Goal: Information Seeking & Learning: Learn about a topic

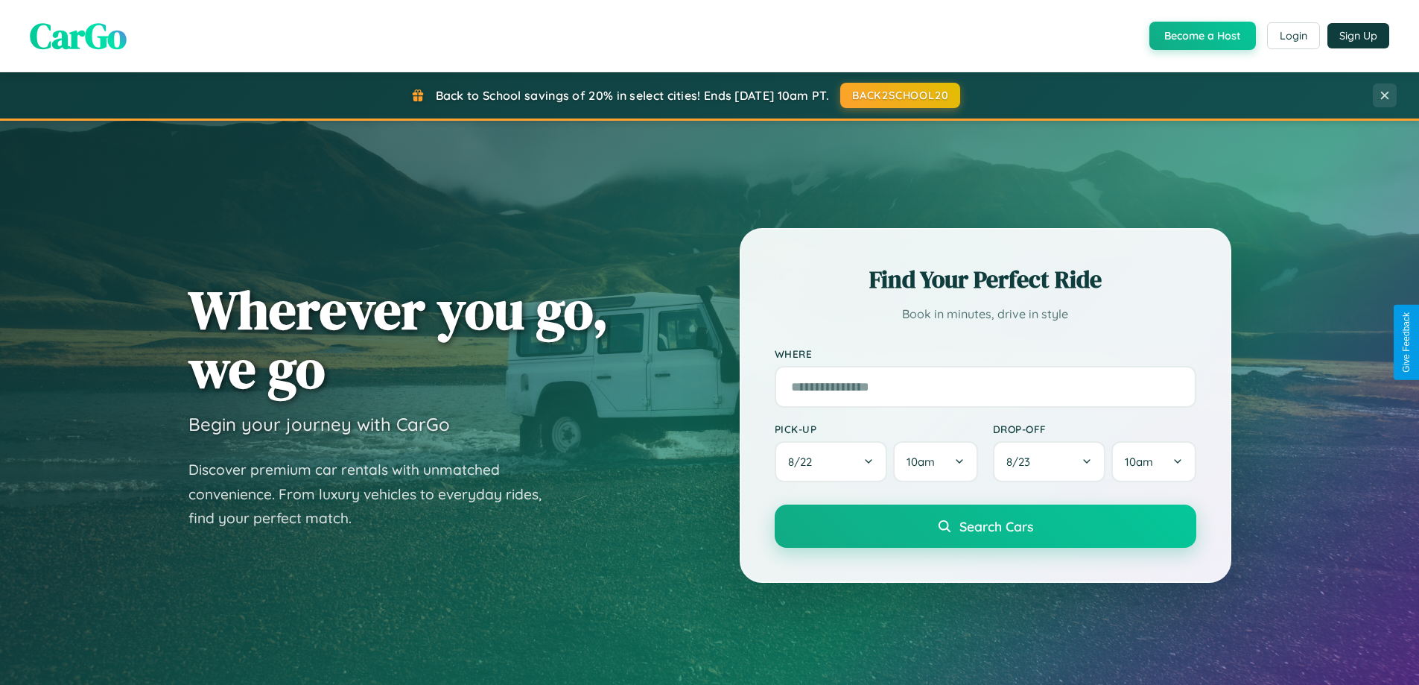
scroll to position [642, 0]
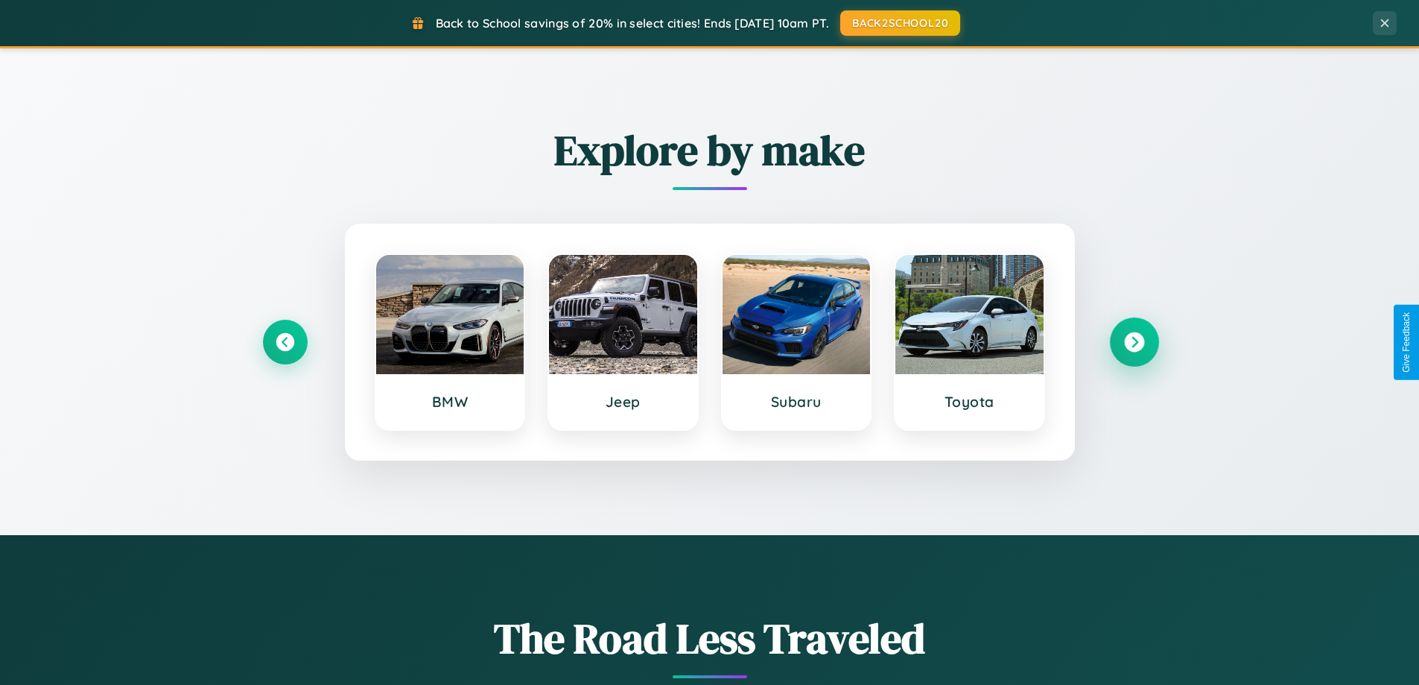
click at [1134, 342] on icon at bounding box center [1134, 342] width 20 height 20
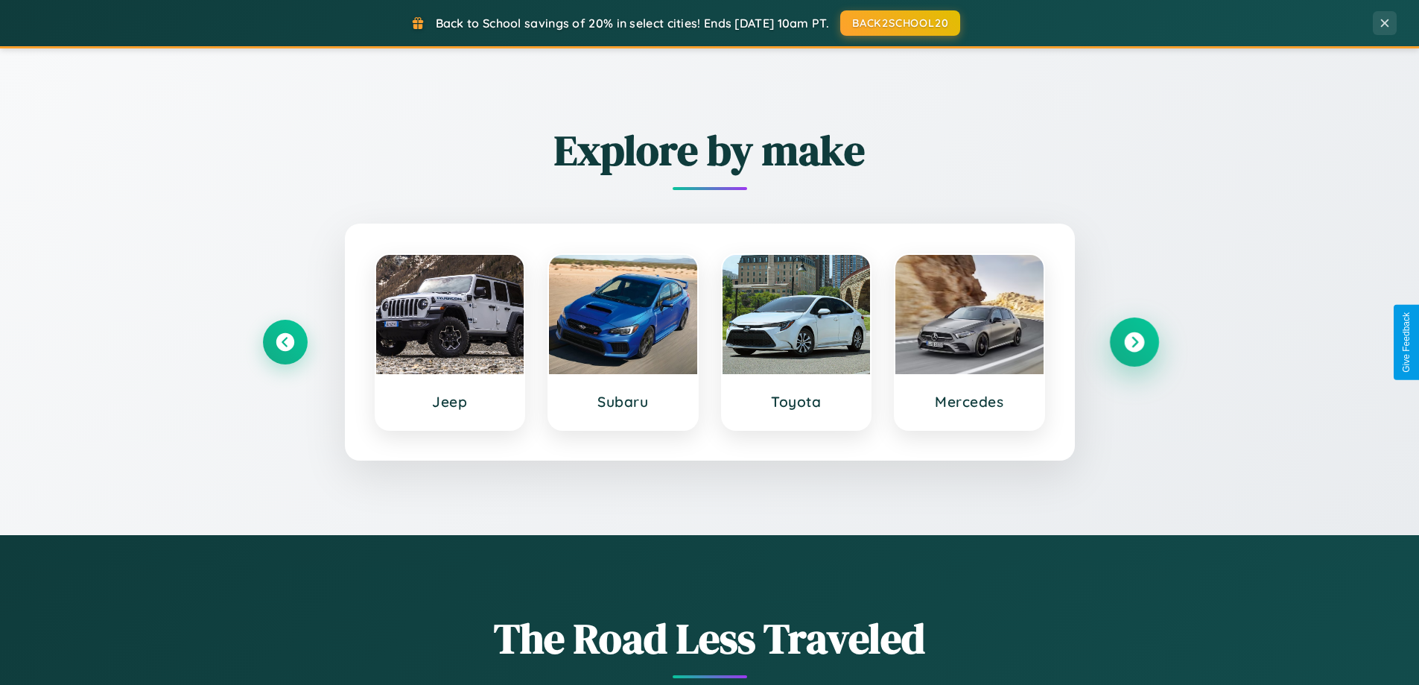
click at [1134, 342] on icon at bounding box center [1134, 342] width 20 height 20
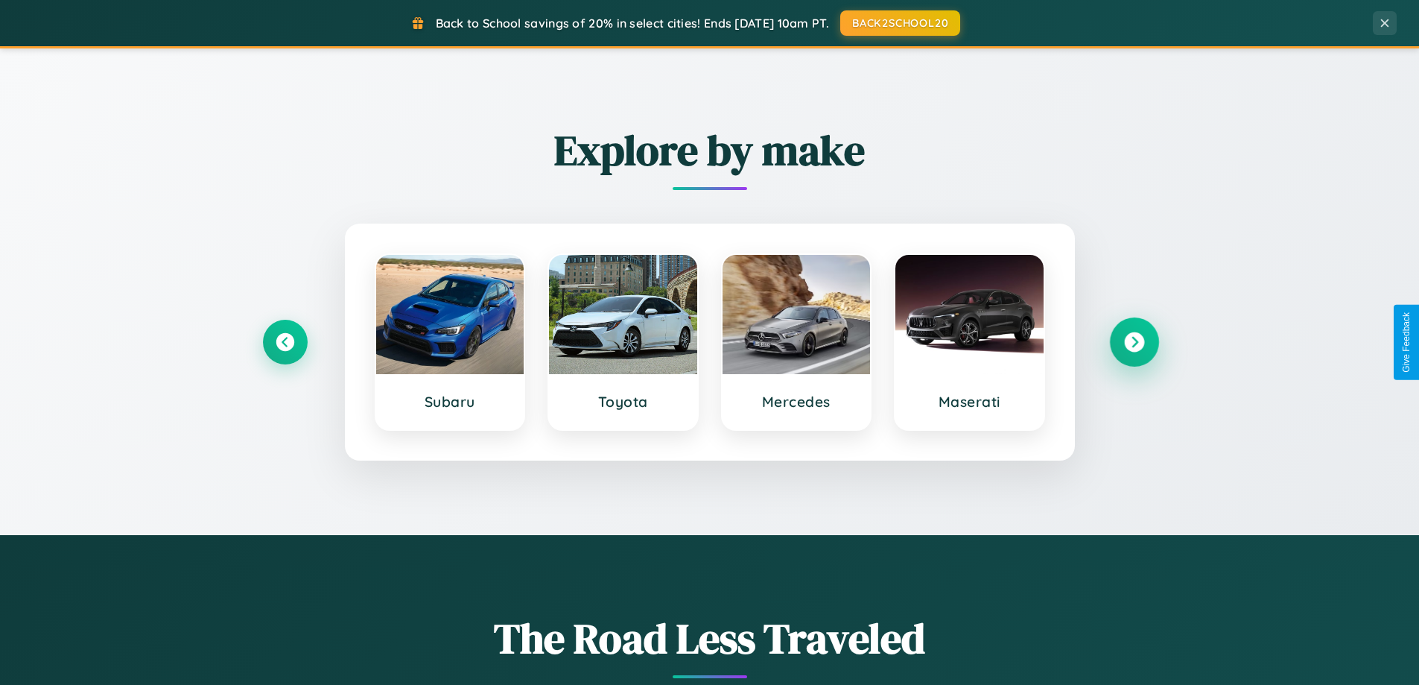
click at [1134, 342] on icon at bounding box center [1134, 342] width 20 height 20
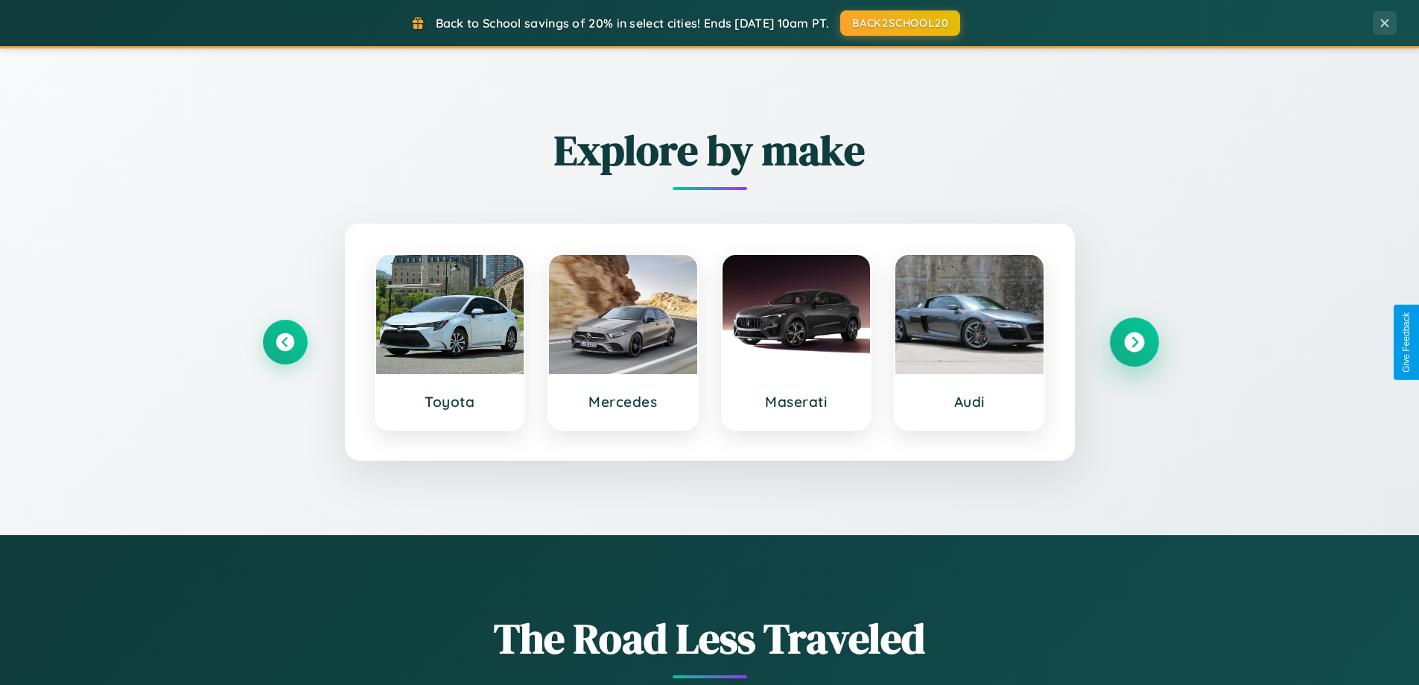
click at [1134, 342] on icon at bounding box center [1134, 342] width 20 height 20
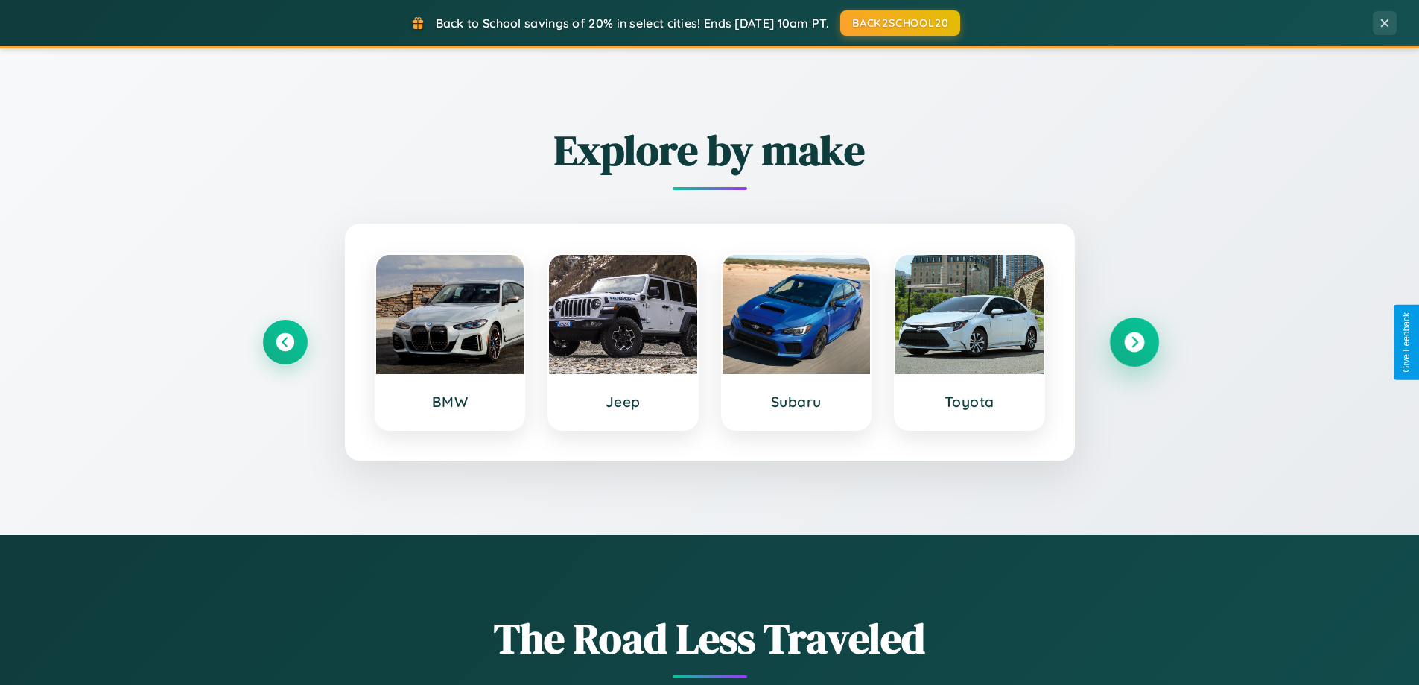
scroll to position [1025, 0]
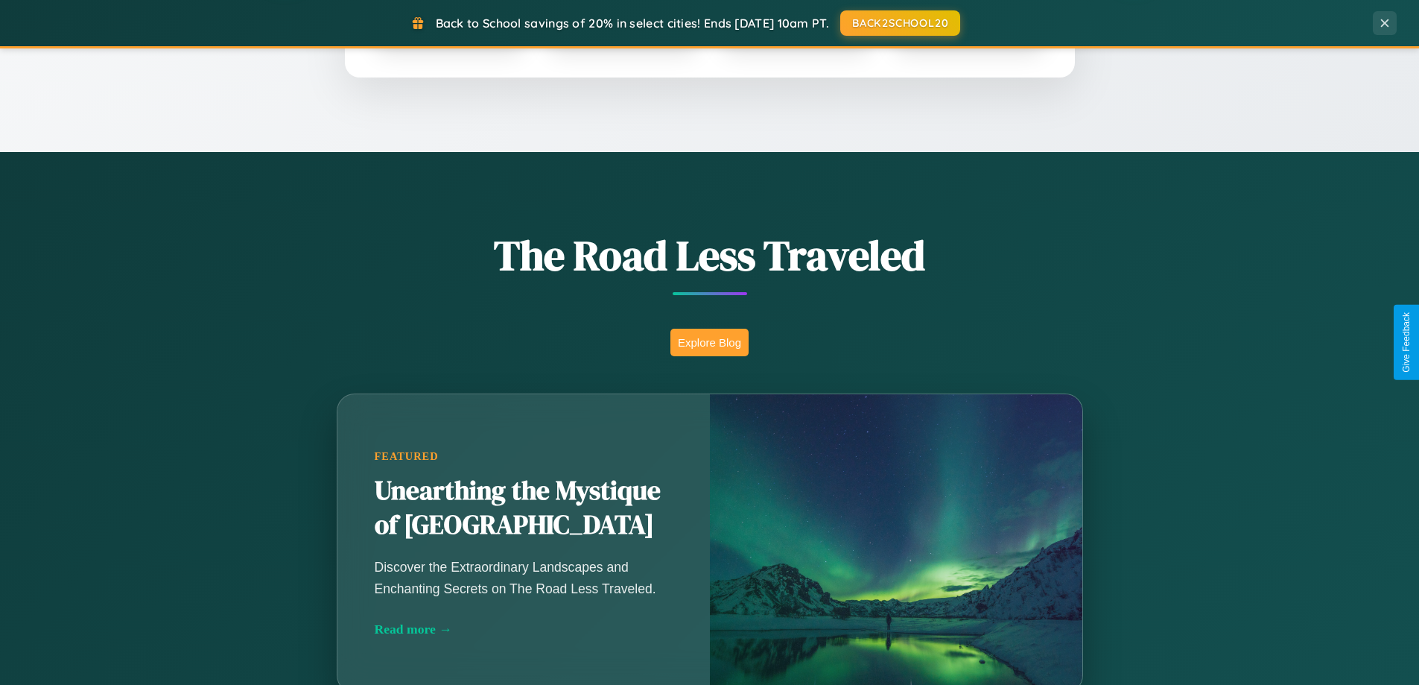
click at [709, 342] on button "Explore Blog" at bounding box center [710, 343] width 78 height 28
